Goal: Check status: Check status

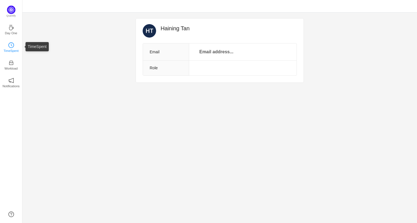
click at [17, 50] on p "TimeSpent" at bounding box center [11, 50] width 15 height 5
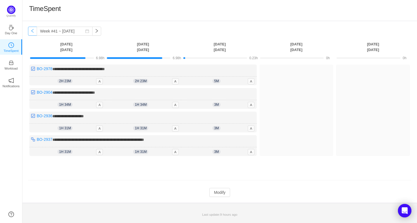
click at [33, 32] on button "button" at bounding box center [32, 31] width 9 height 9
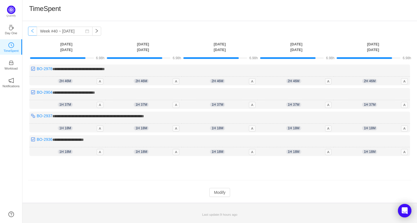
click at [33, 32] on button "button" at bounding box center [32, 31] width 9 height 9
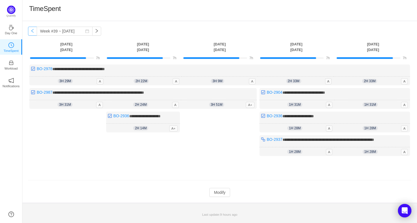
click at [33, 32] on button "button" at bounding box center [32, 31] width 9 height 9
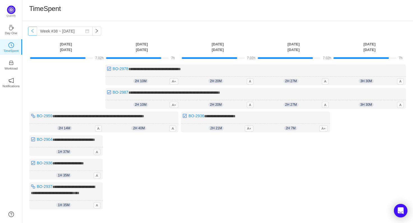
click at [33, 32] on button "button" at bounding box center [32, 31] width 9 height 9
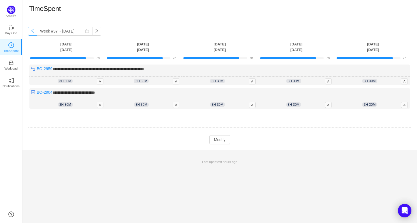
click at [35, 31] on button "button" at bounding box center [32, 31] width 9 height 9
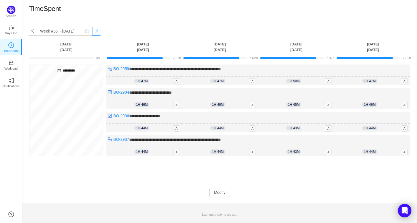
click at [92, 32] on button "button" at bounding box center [96, 31] width 9 height 9
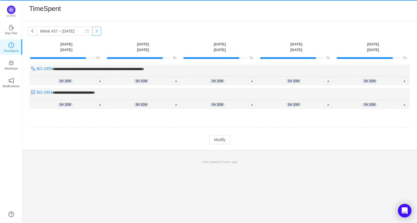
click at [92, 32] on button "button" at bounding box center [96, 31] width 9 height 9
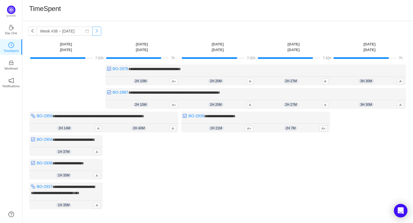
click at [92, 32] on button "button" at bounding box center [96, 31] width 9 height 9
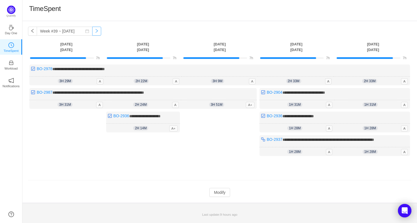
click at [92, 32] on button "button" at bounding box center [96, 31] width 9 height 9
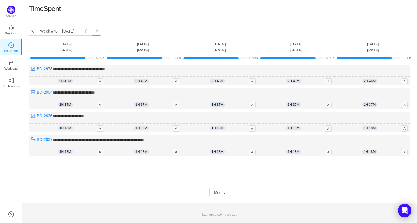
click at [92, 32] on button "button" at bounding box center [96, 31] width 9 height 9
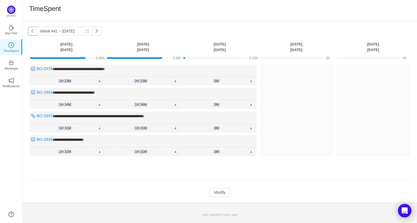
click at [34, 32] on button "button" at bounding box center [32, 31] width 9 height 9
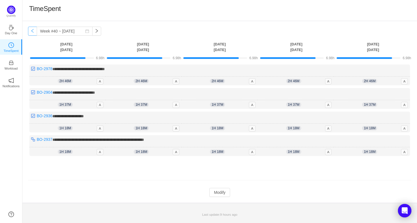
click at [34, 32] on button "button" at bounding box center [32, 31] width 9 height 9
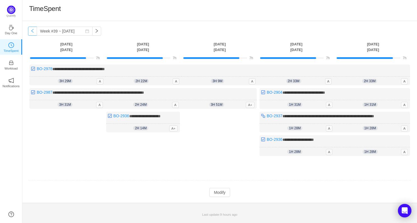
click at [34, 32] on button "button" at bounding box center [32, 31] width 9 height 9
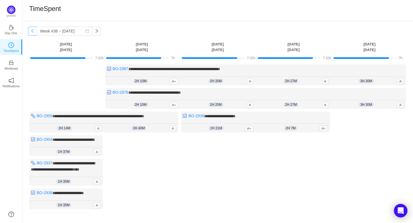
click at [34, 32] on button "button" at bounding box center [32, 31] width 9 height 9
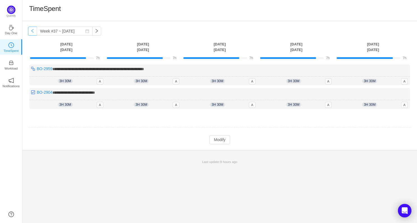
click at [34, 32] on button "button" at bounding box center [32, 31] width 9 height 9
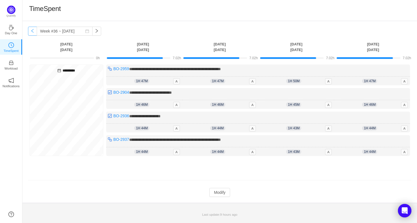
click at [34, 32] on button "button" at bounding box center [32, 31] width 9 height 9
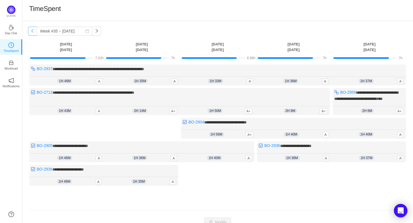
click at [34, 32] on button "button" at bounding box center [32, 31] width 9 height 9
type input "Week #34 ~ [DATE]"
